Goal: Task Accomplishment & Management: Complete application form

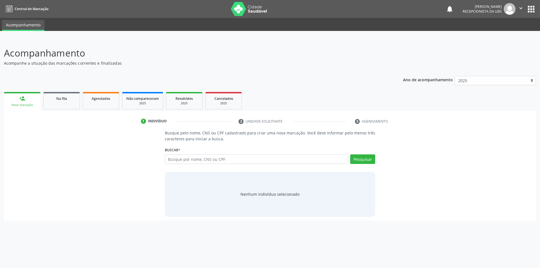
click at [209, 154] on div "Buscar * Busque por nome, CNS ou CPF Nenhum resultado encontrado para: " " Digi…" at bounding box center [270, 157] width 211 height 22
click at [340, 157] on input "text" at bounding box center [257, 159] width 184 height 10
type input "702603242668842"
click at [359, 155] on button "Pesquisar" at bounding box center [362, 159] width 25 height 10
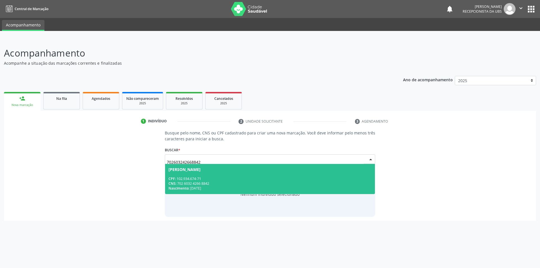
click at [314, 181] on div "CNS: 702 6032 4266 8842" at bounding box center [269, 183] width 203 height 5
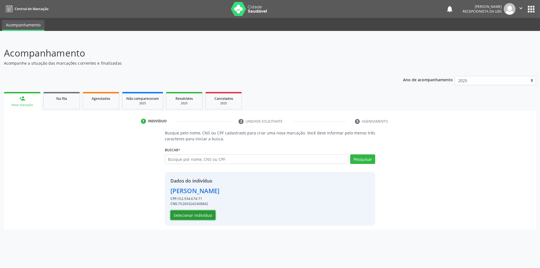
click at [202, 214] on button "Selecionar indivíduo" at bounding box center [192, 215] width 45 height 10
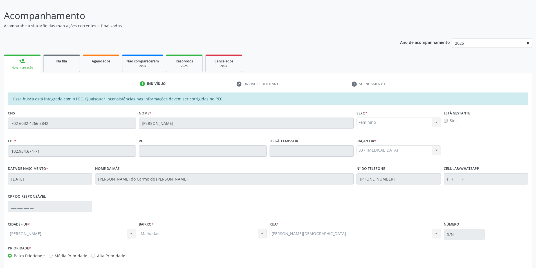
scroll to position [61, 0]
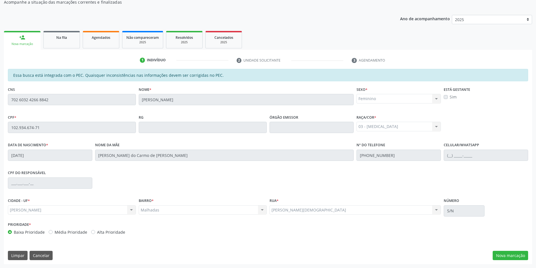
click at [449, 97] on label "Sim" at bounding box center [452, 97] width 7 height 6
click at [449, 95] on label "Sim" at bounding box center [452, 97] width 7 height 6
click at [449, 96] on label "Sim" at bounding box center [452, 97] width 7 height 6
click at [449, 97] on label "Sim" at bounding box center [452, 97] width 7 height 6
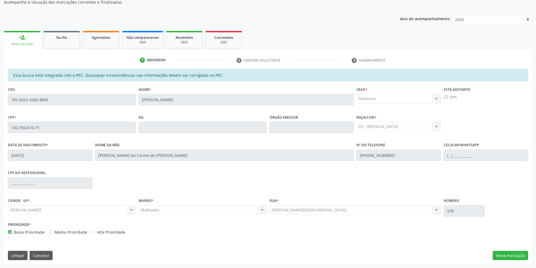
click at [449, 97] on label "Sim" at bounding box center [452, 97] width 7 height 6
click at [449, 96] on label "Sim" at bounding box center [452, 97] width 7 height 6
click at [436, 97] on div "Feminino Masculino Feminino Nenhum resultado encontrado para: " " Não há nenhum…" at bounding box center [398, 99] width 84 height 10
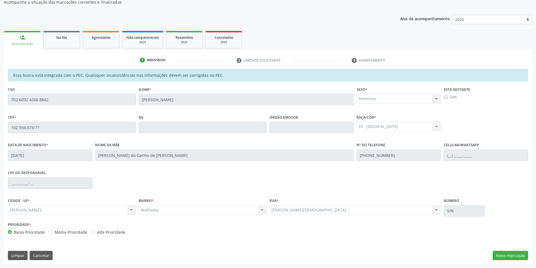
click at [436, 99] on div "Feminino Masculino Feminino Nenhum resultado encontrado para: " " Não há nenhum…" at bounding box center [398, 99] width 84 height 10
click at [514, 255] on button "Nova marcação" at bounding box center [509, 256] width 35 height 10
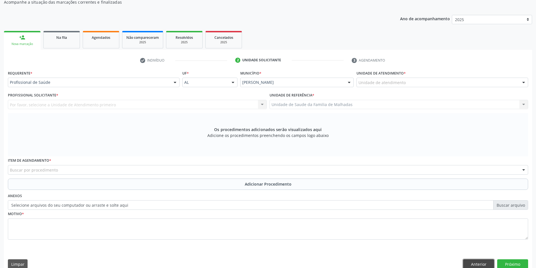
click at [485, 265] on button "Anterior" at bounding box center [478, 264] width 31 height 10
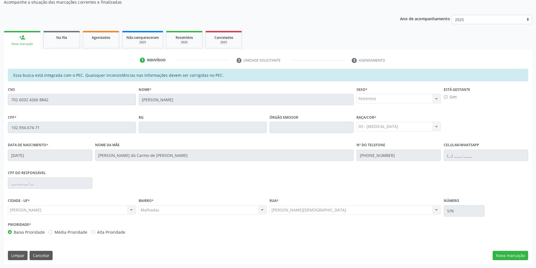
click at [449, 97] on label "Sim" at bounding box center [452, 97] width 7 height 6
click at [449, 98] on label "Sim" at bounding box center [452, 97] width 7 height 6
click at [449, 96] on label "Sim" at bounding box center [452, 97] width 7 height 6
click at [449, 98] on label "Sim" at bounding box center [452, 97] width 7 height 6
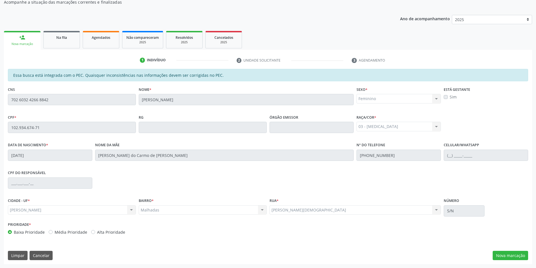
click at [449, 96] on label "Sim" at bounding box center [452, 97] width 7 height 6
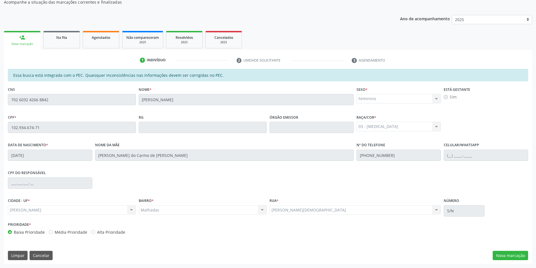
click at [449, 96] on label "Sim" at bounding box center [452, 97] width 7 height 6
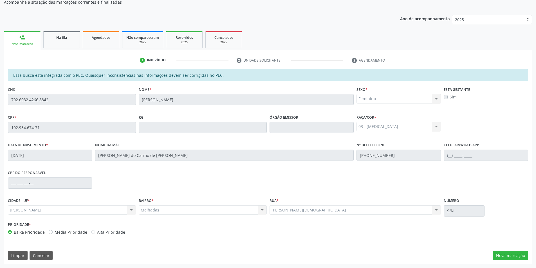
click at [449, 96] on label "Sim" at bounding box center [452, 97] width 7 height 6
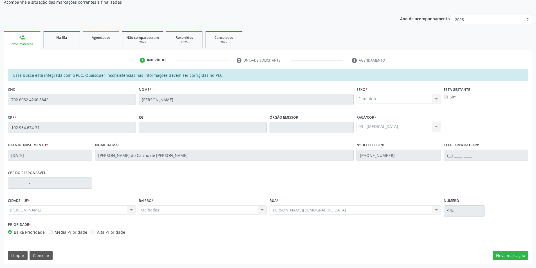
click at [449, 96] on label "Sim" at bounding box center [452, 97] width 7 height 6
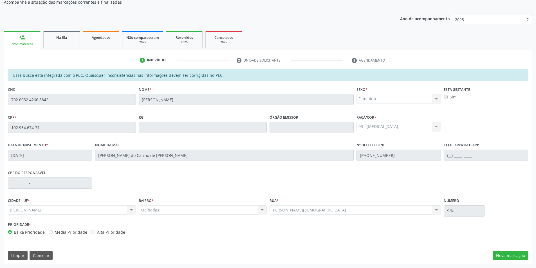
click at [449, 96] on label "Sim" at bounding box center [452, 97] width 7 height 6
click at [511, 254] on button "Nova marcação" at bounding box center [509, 256] width 35 height 10
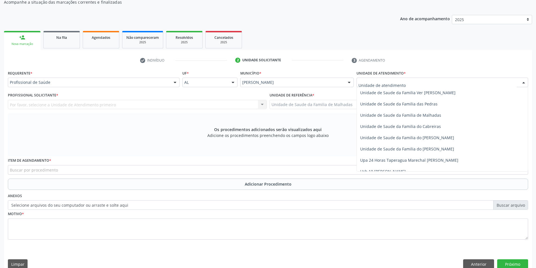
scroll to position [445, 0]
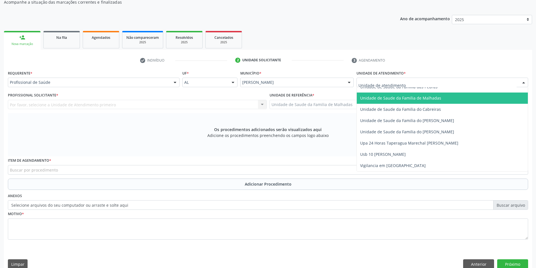
click at [426, 101] on span "Unidade de Saude da Familia de Malhadas" at bounding box center [442, 98] width 171 height 11
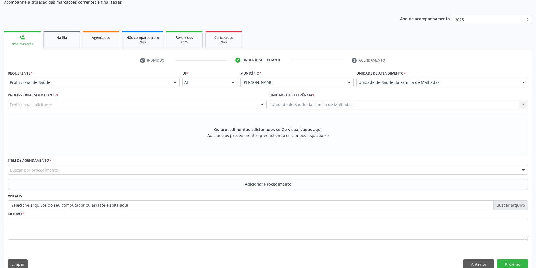
click at [256, 106] on div "Profissional solicitante" at bounding box center [137, 105] width 259 height 10
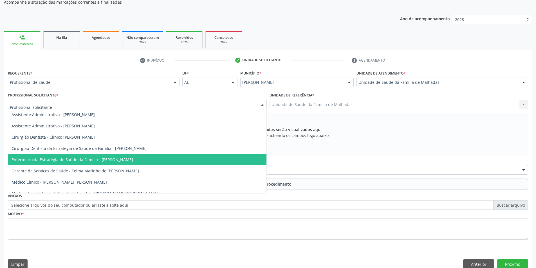
click at [114, 159] on span "Enfermeiro da Estratégia de Saúde da Família - [PERSON_NAME]" at bounding box center [72, 159] width 121 height 5
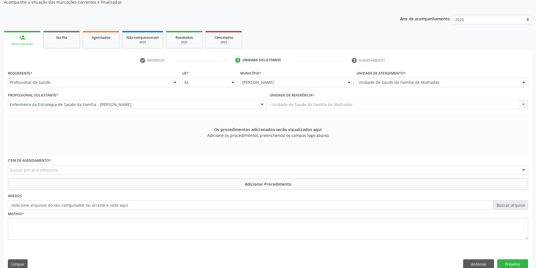
click at [91, 168] on div "Buscar por procedimento" at bounding box center [268, 170] width 520 height 10
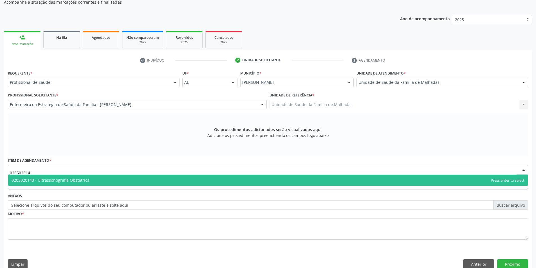
type input "0205020143"
click at [92, 179] on span "0205020143 - Ultrassonografia Obstetrica" at bounding box center [267, 180] width 519 height 11
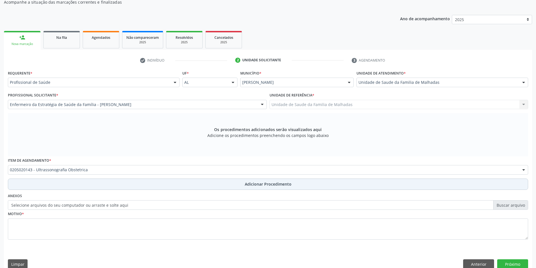
click at [254, 185] on span "Adicionar Procedimento" at bounding box center [268, 184] width 47 height 6
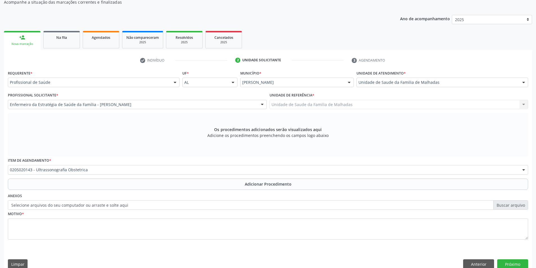
scroll to position [48, 0]
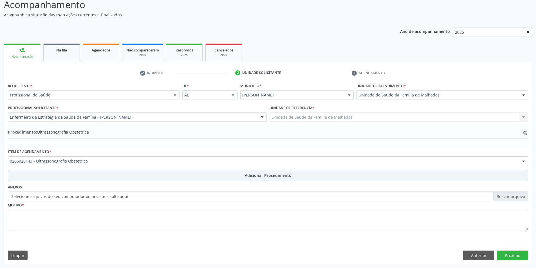
click at [255, 176] on span "Adicionar Procedimento" at bounding box center [268, 175] width 47 height 6
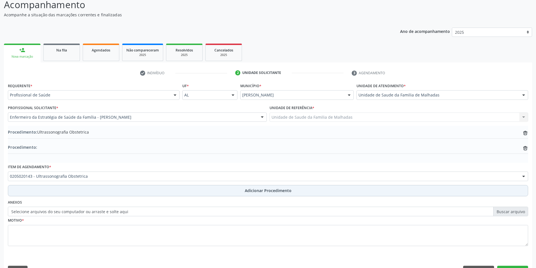
scroll to position [61, 0]
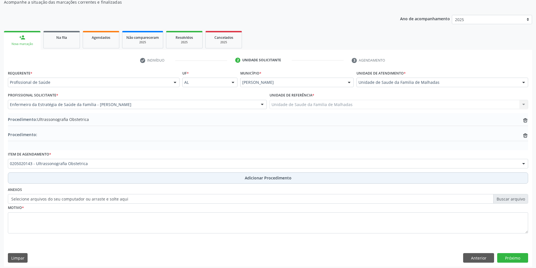
click at [255, 177] on span "Adicionar Procedimento" at bounding box center [268, 178] width 47 height 6
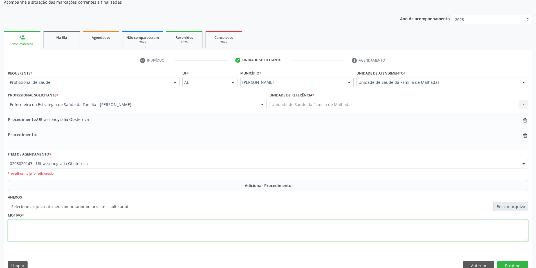
click at [32, 233] on textarea at bounding box center [268, 230] width 520 height 21
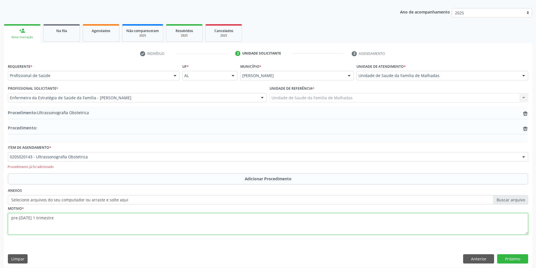
scroll to position [71, 0]
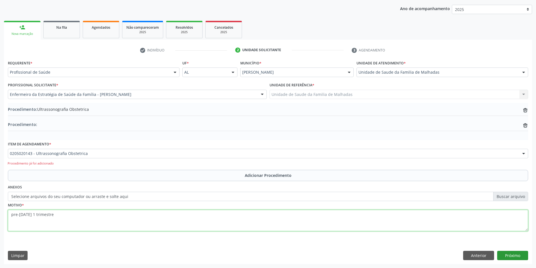
type textarea "pre-[DATE] 1 trimestre"
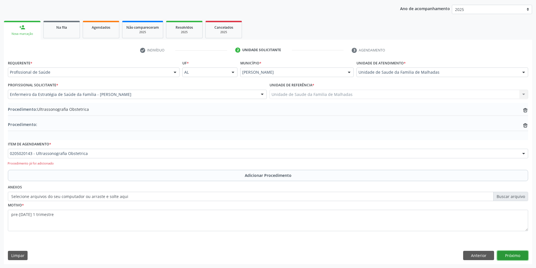
click at [502, 255] on button "Próximo" at bounding box center [512, 256] width 31 height 10
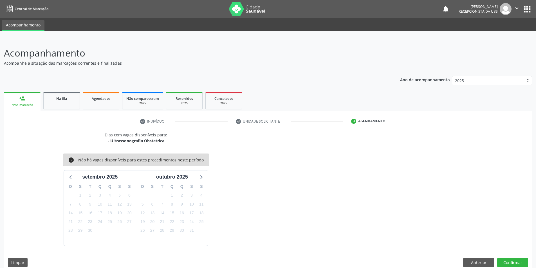
scroll to position [7, 0]
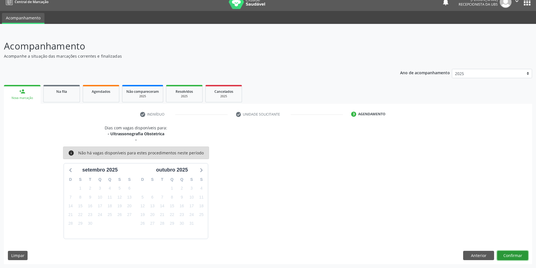
click at [516, 256] on button "Confirmar" at bounding box center [512, 256] width 31 height 10
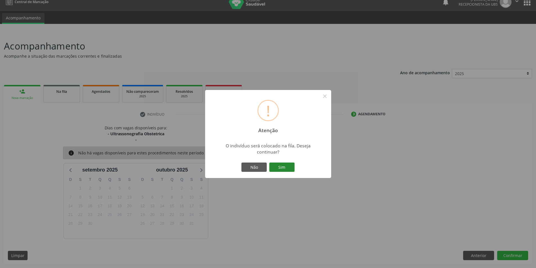
click at [281, 166] on button "Sim" at bounding box center [281, 168] width 25 height 10
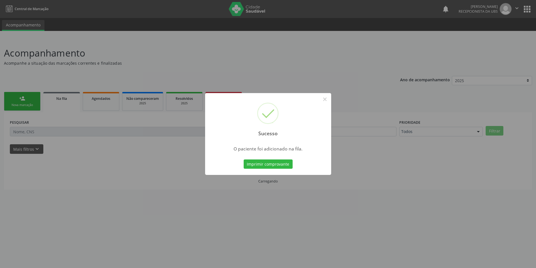
scroll to position [0, 0]
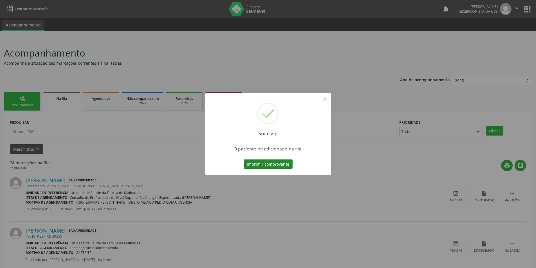
click at [262, 165] on button "Imprimir comprovante" at bounding box center [267, 164] width 49 height 10
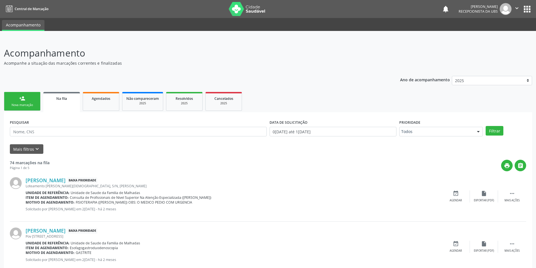
click at [61, 98] on span "Na fila" at bounding box center [61, 98] width 11 height 5
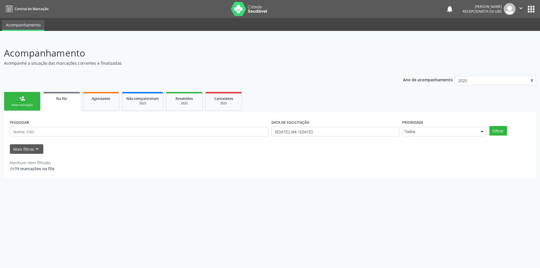
click at [538, 264] on div "Acompanhamento Acompanhe a situação das marcações correntes e finalizadas Relat…" at bounding box center [270, 153] width 540 height 229
click at [540, 264] on div "Acompanhamento Acompanhe a situação das marcações correntes e finalizadas Relat…" at bounding box center [270, 153] width 540 height 229
click at [539, 264] on div "Acompanhamento Acompanhe a situação das marcações correntes e finalizadas Relat…" at bounding box center [270, 153] width 540 height 229
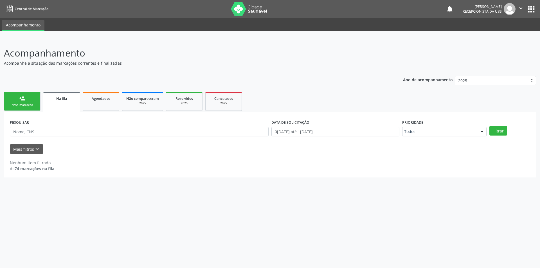
click at [539, 264] on div "Acompanhamento Acompanhe a situação das marcações correntes e finalizadas Relat…" at bounding box center [270, 153] width 540 height 229
click at [152, 215] on div "Acompanhamento Acompanhe a situação das marcações correntes e finalizadas Relat…" at bounding box center [270, 153] width 540 height 229
drag, startPoint x: 25, startPoint y: 98, endPoint x: 29, endPoint y: 97, distance: 4.0
click at [26, 98] on link "person_add Nova marcação" at bounding box center [22, 101] width 37 height 19
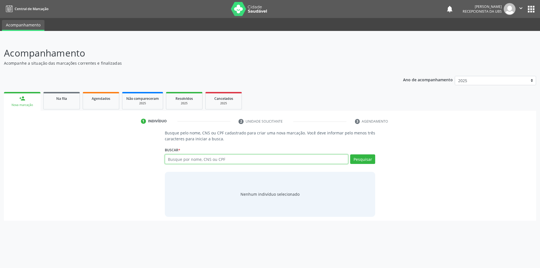
click at [185, 159] on input "text" at bounding box center [257, 159] width 184 height 10
type input "704001352745566"
click at [358, 158] on button "Pesquisar" at bounding box center [362, 159] width 25 height 10
type input "704001352745566"
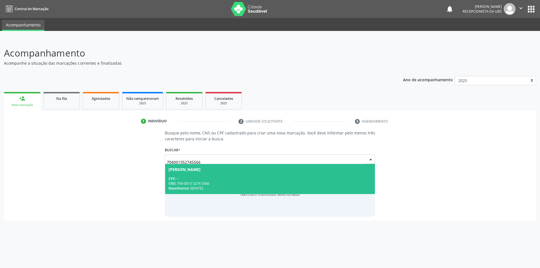
click at [191, 179] on div "CPF: --" at bounding box center [269, 178] width 203 height 5
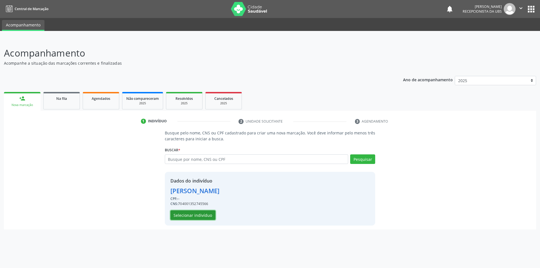
click at [203, 215] on button "Selecionar indivíduo" at bounding box center [192, 215] width 45 height 10
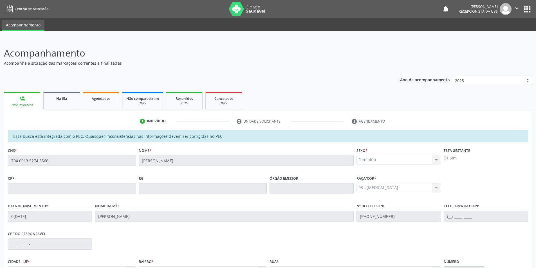
click at [449, 158] on label "Sim" at bounding box center [452, 158] width 7 height 6
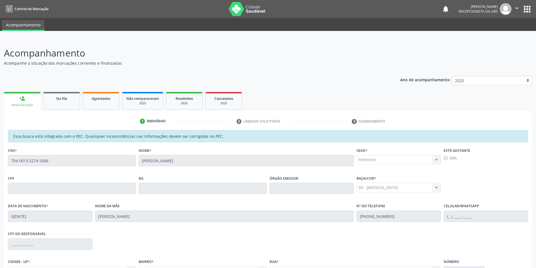
click at [449, 158] on label "Sim" at bounding box center [452, 158] width 7 height 6
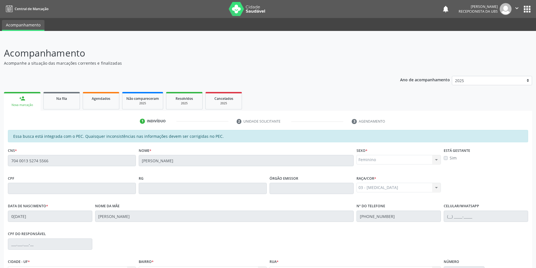
click at [449, 158] on label "Sim" at bounding box center [452, 158] width 7 height 6
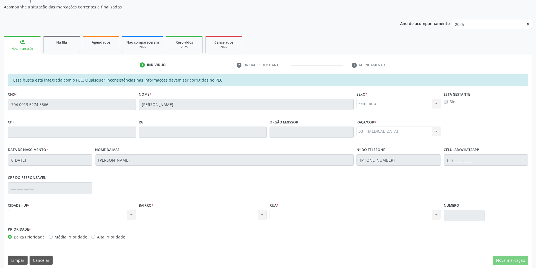
scroll to position [61, 0]
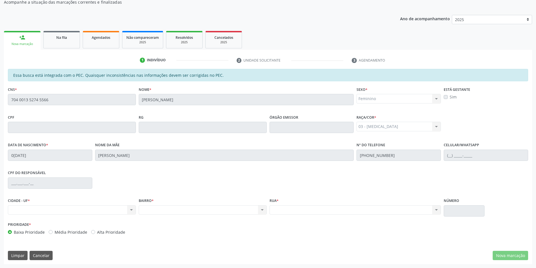
click at [165, 213] on div "Nenhum resultado encontrado para: " " Não há nenhuma opção para ser exibida." at bounding box center [203, 210] width 128 height 10
click at [22, 37] on div "person_add" at bounding box center [22, 37] width 6 height 6
click at [65, 39] on span "Na fila" at bounding box center [61, 37] width 11 height 5
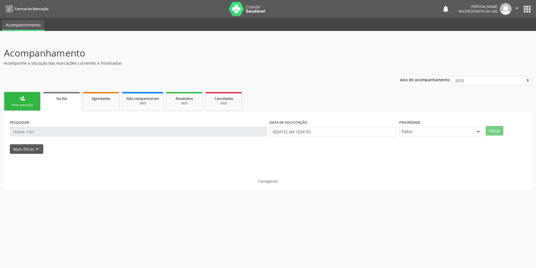
scroll to position [0, 0]
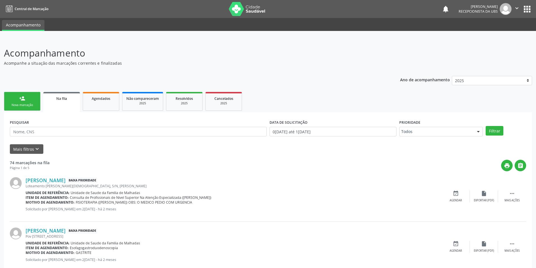
click at [32, 96] on link "person_add Nova marcação" at bounding box center [22, 101] width 37 height 19
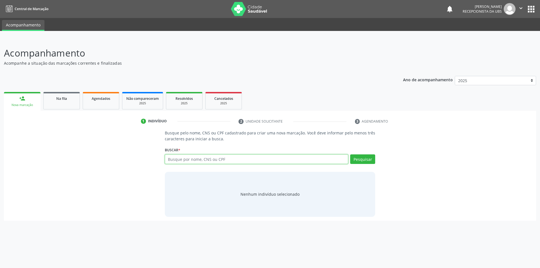
click at [193, 161] on input "text" at bounding box center [257, 159] width 184 height 10
type input "7050009039912454"
click at [357, 157] on button "Pesquisar" at bounding box center [362, 159] width 25 height 10
type input "7050009039912454"
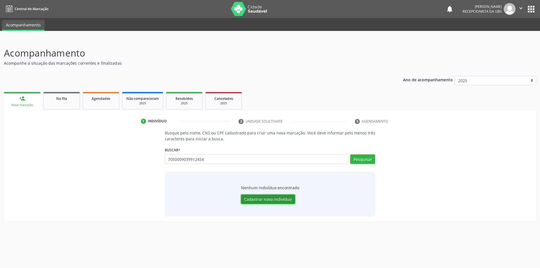
click at [257, 200] on button "Cadastrar novo indivíduo" at bounding box center [268, 200] width 54 height 10
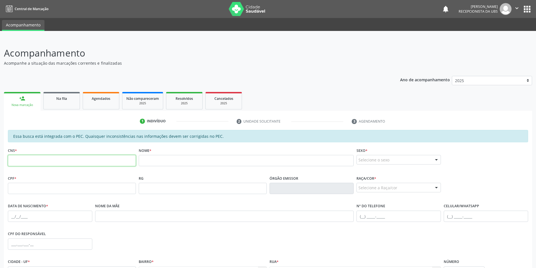
click at [79, 159] on input "text" at bounding box center [72, 160] width 128 height 11
type input "704 0090 3991 2454"
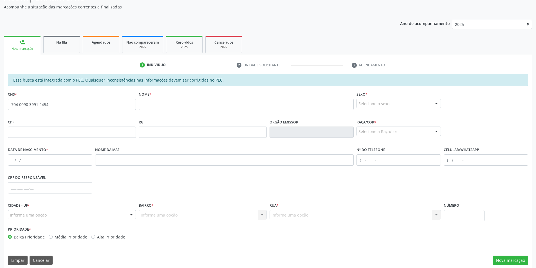
scroll to position [61, 0]
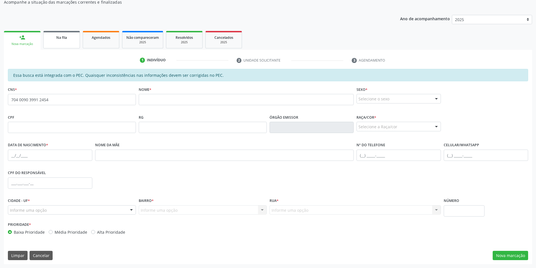
click at [66, 39] on span "Na fila" at bounding box center [61, 37] width 11 height 5
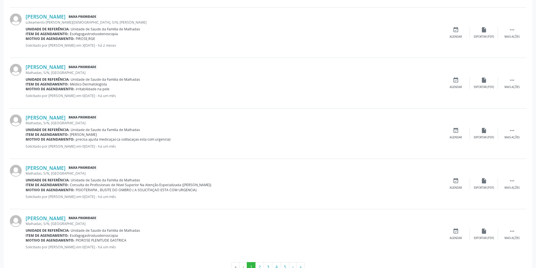
scroll to position [685, 0]
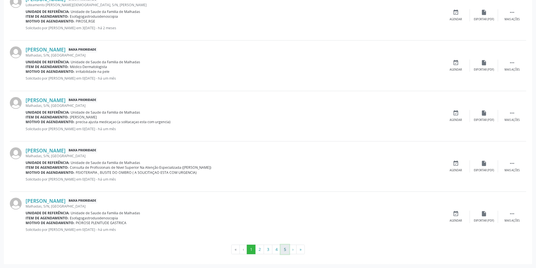
click at [283, 250] on button "5" at bounding box center [284, 250] width 9 height 10
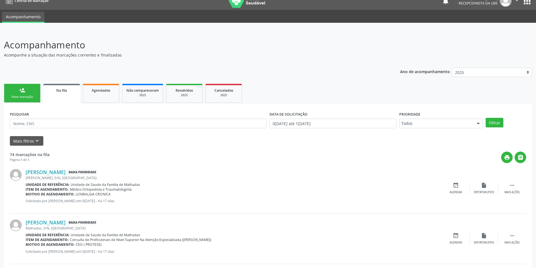
scroll to position [0, 0]
